Goal: Task Accomplishment & Management: Manage account settings

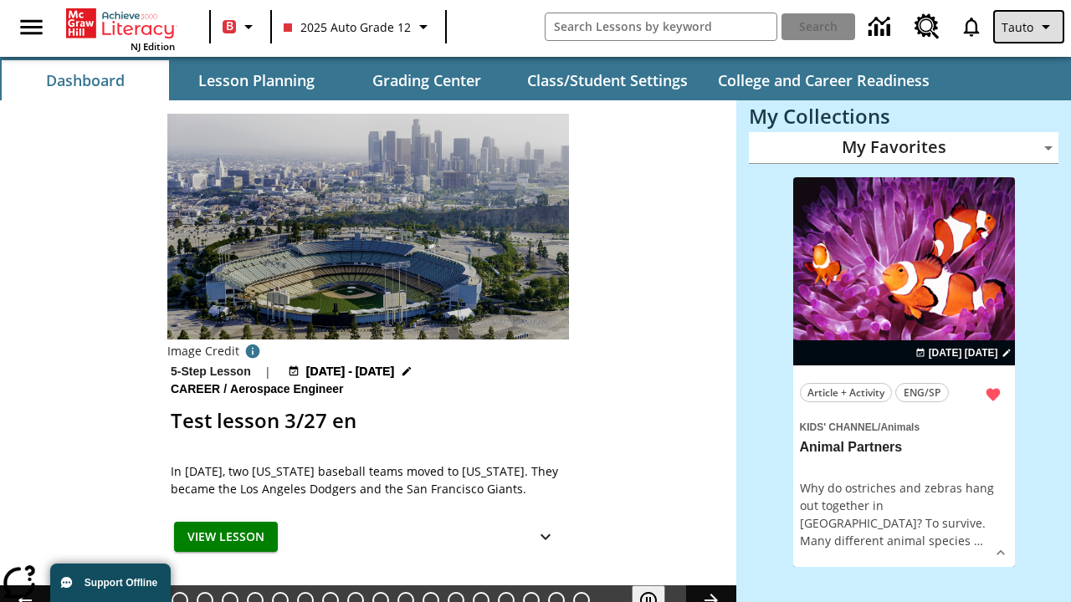
click at [1030, 27] on span "Tauto" at bounding box center [1017, 27] width 32 height 18
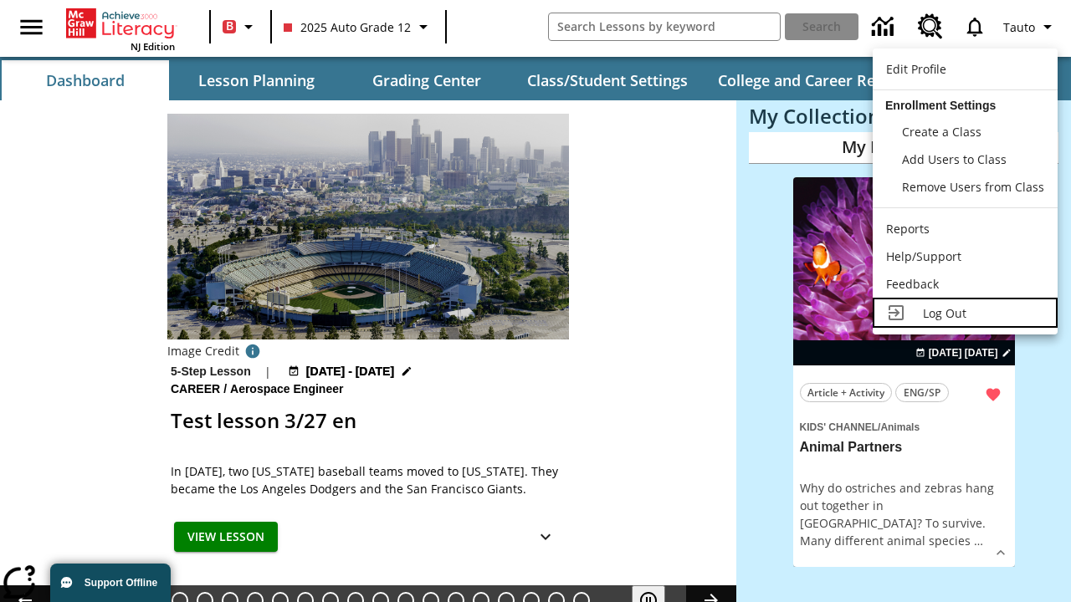
click at [964, 313] on span "Log Out" at bounding box center [944, 313] width 43 height 16
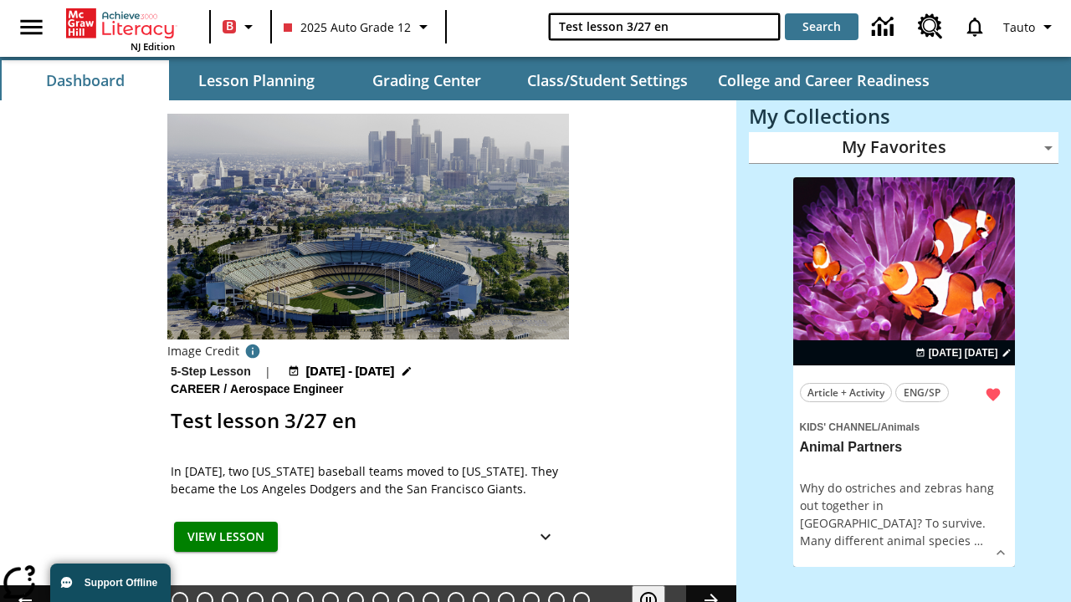
type input "Test lesson 3/27 en"
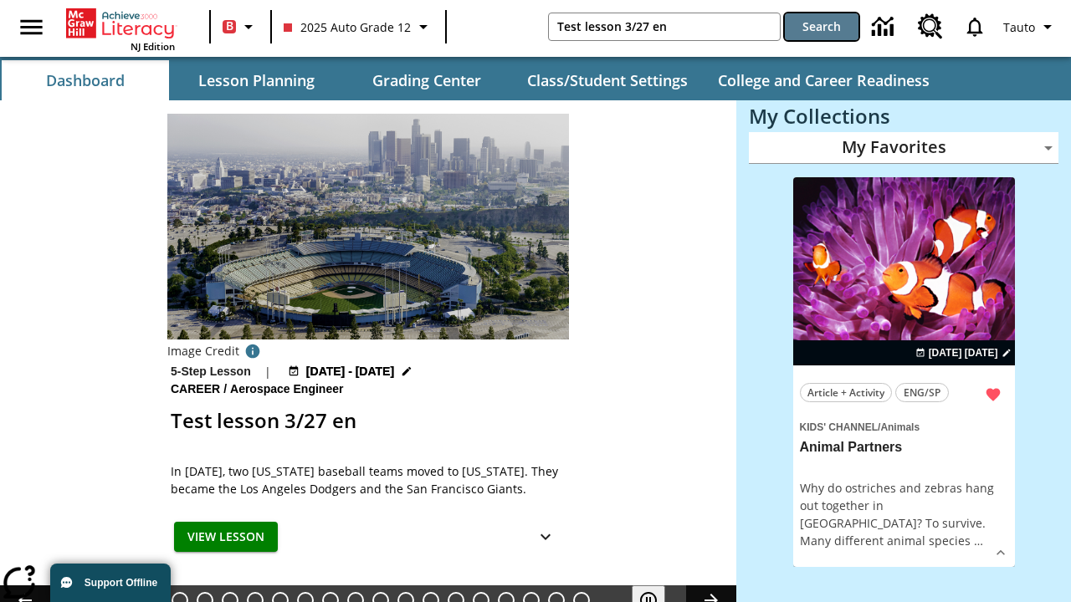
click at [821, 27] on button "Search" at bounding box center [822, 26] width 74 height 27
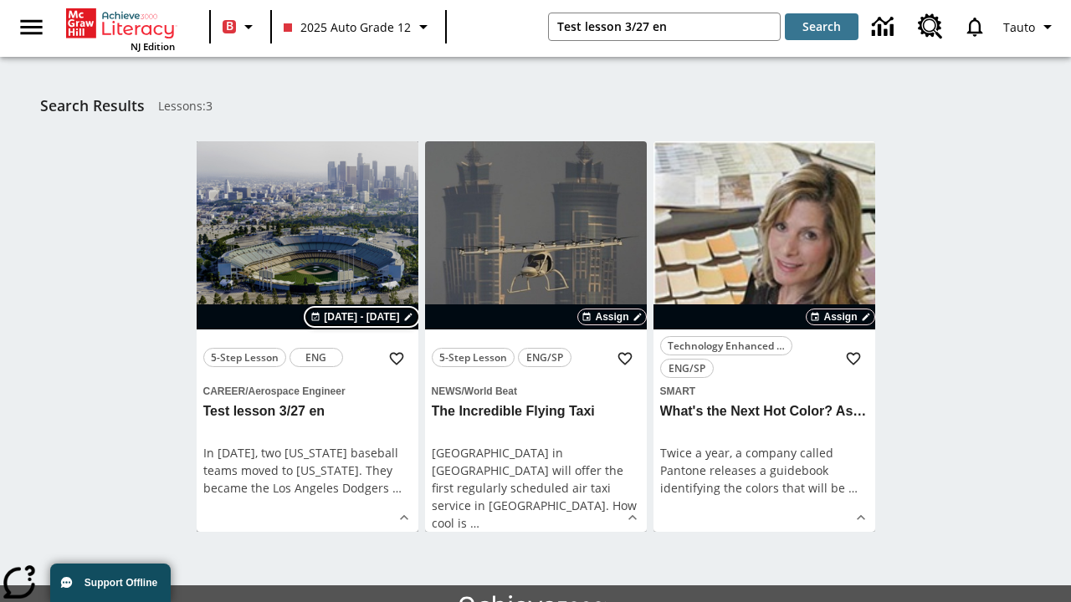
click at [363, 317] on span "[DATE] - [DATE]" at bounding box center [361, 316] width 75 height 15
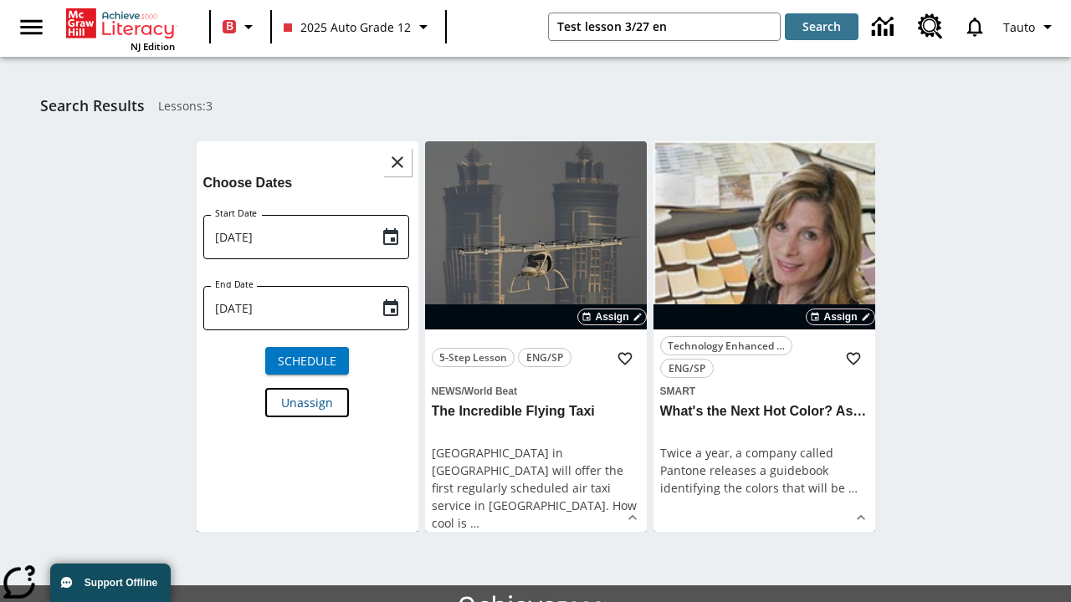
click at [307, 401] on span "Unassign" at bounding box center [307, 403] width 52 height 18
